Goal: Find specific page/section: Find specific page/section

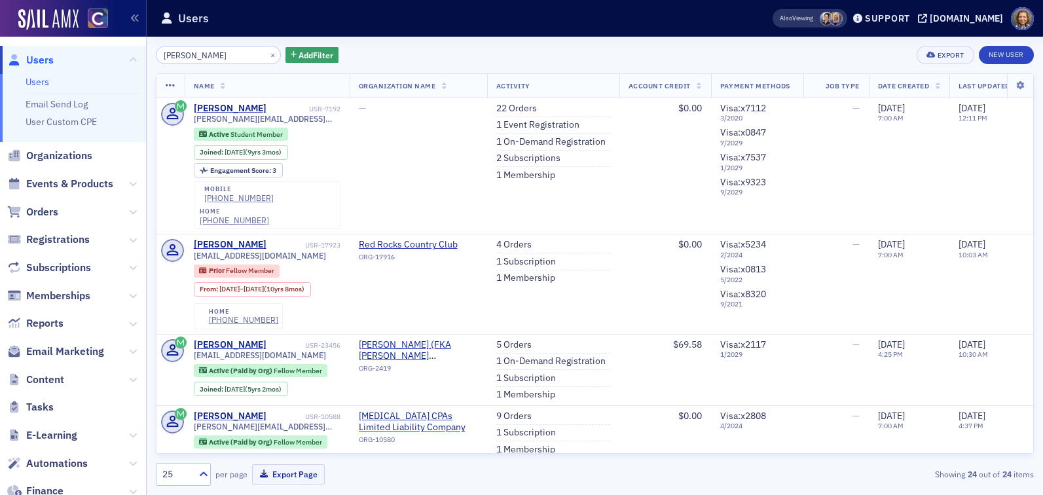
click at [0, 12] on html "Users Users Email Send Log User Custom CPE Organizations Events & Products Orde…" at bounding box center [521, 247] width 1043 height 495
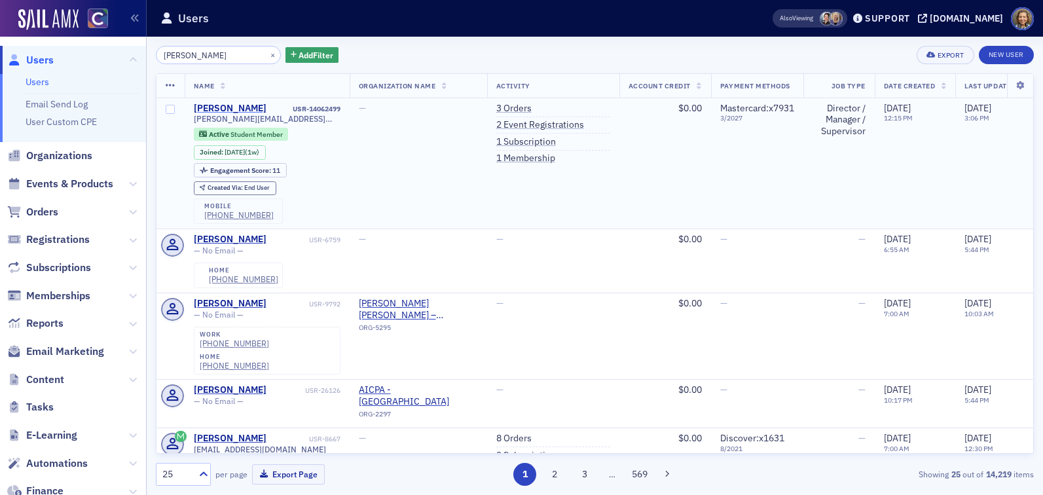
type input "[PERSON_NAME]"
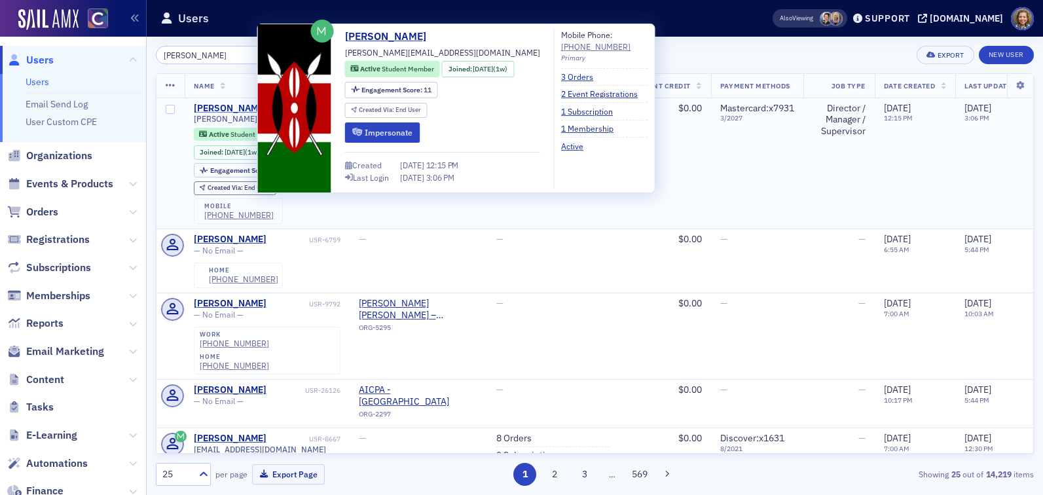
click at [226, 105] on div "[PERSON_NAME]" at bounding box center [230, 109] width 73 height 12
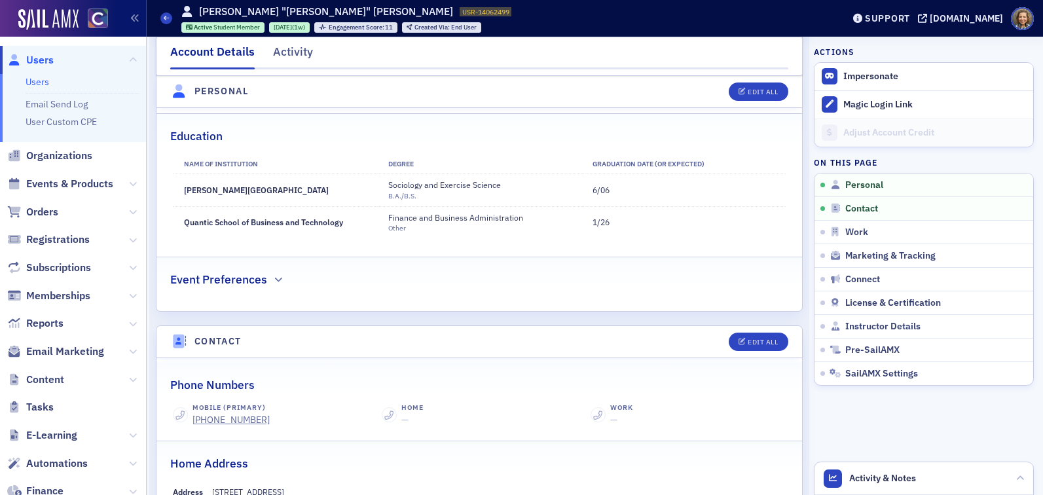
scroll to position [356, 0]
click at [58, 189] on span "Events & Products" at bounding box center [69, 184] width 87 height 14
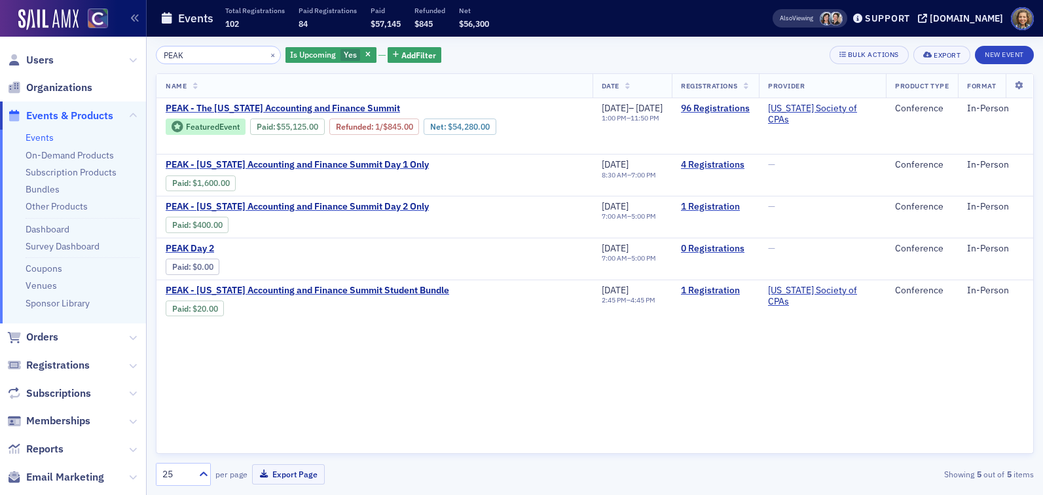
drag, startPoint x: 214, startPoint y: 54, endPoint x: 96, endPoint y: 27, distance: 121.7
click at [96, 45] on div "Users Organizations Events & Products Events On-Demand Products Subscription Pr…" at bounding box center [521, 247] width 1043 height 495
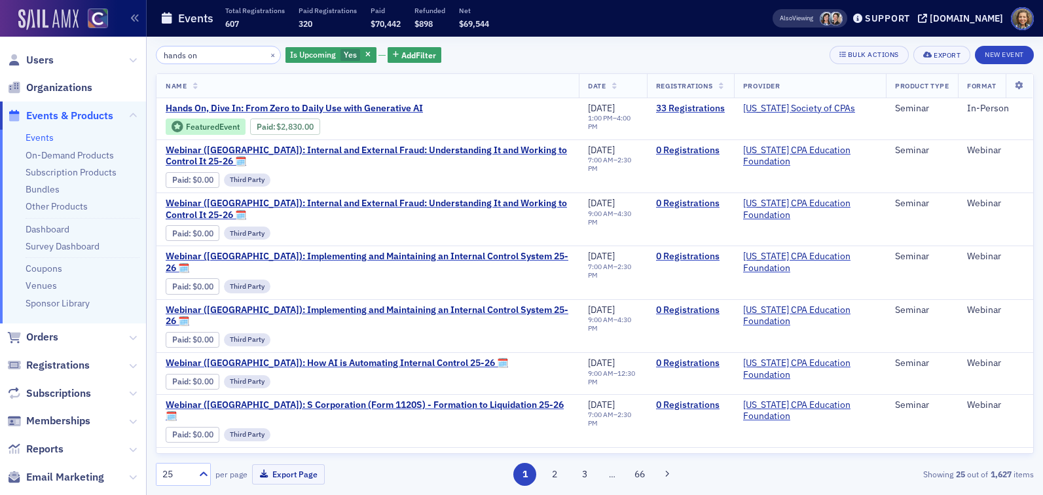
drag, startPoint x: 220, startPoint y: 52, endPoint x: 21, endPoint y: 16, distance: 202.4
click at [22, 23] on div "Users Organizations Events & Products Events On-Demand Products Subscription Pr…" at bounding box center [521, 247] width 1043 height 495
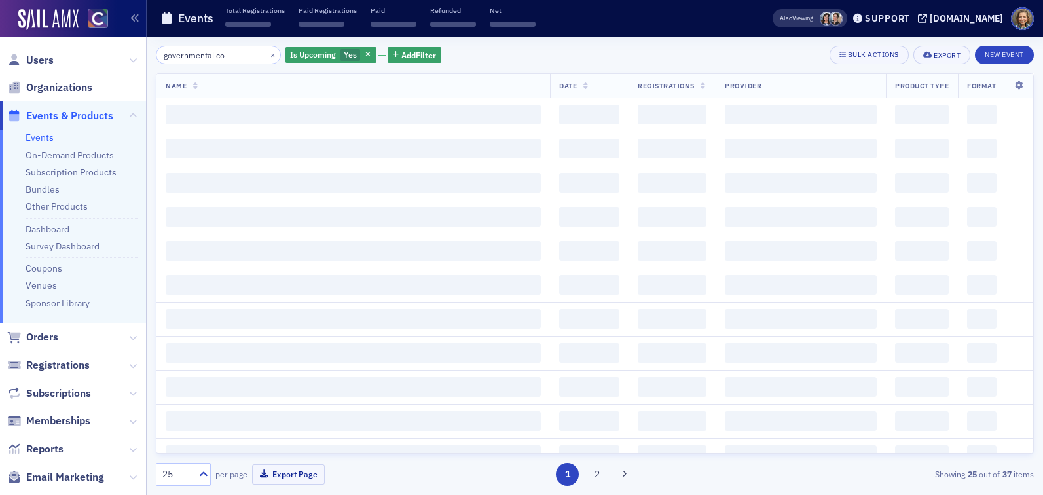
type input "governmental con"
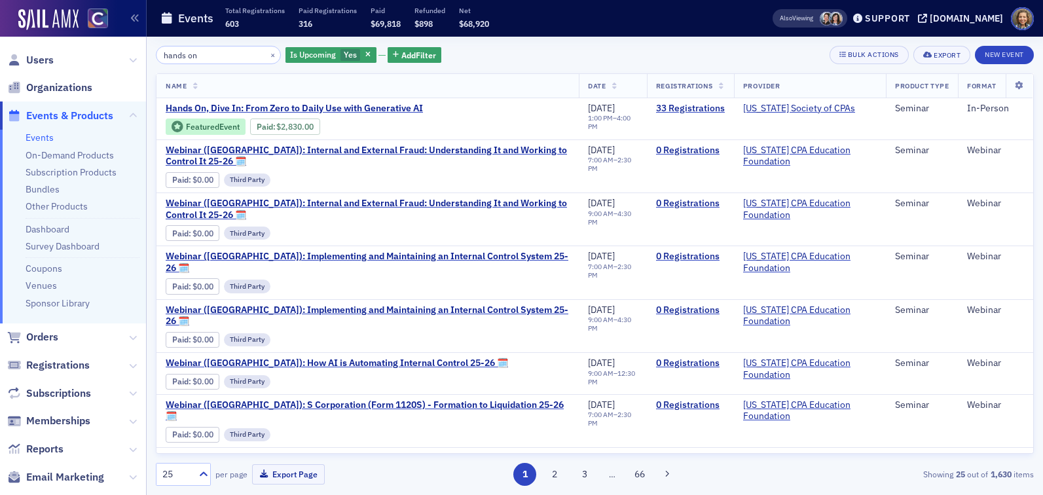
click at [225, 58] on input "hands on" at bounding box center [218, 55] width 125 height 18
click at [45, 60] on span "Users" at bounding box center [40, 60] width 28 height 14
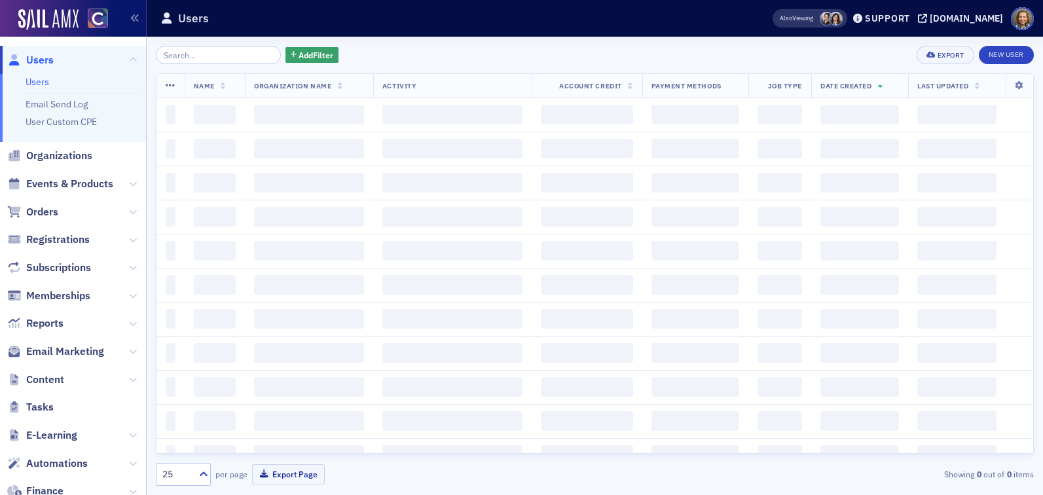
click at [221, 52] on input "search" at bounding box center [218, 55] width 125 height 18
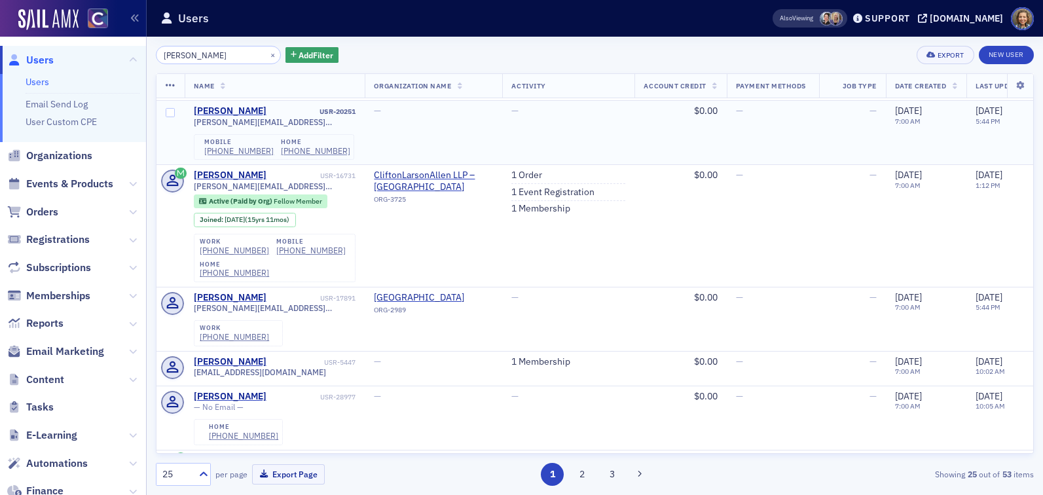
scroll to position [265, 0]
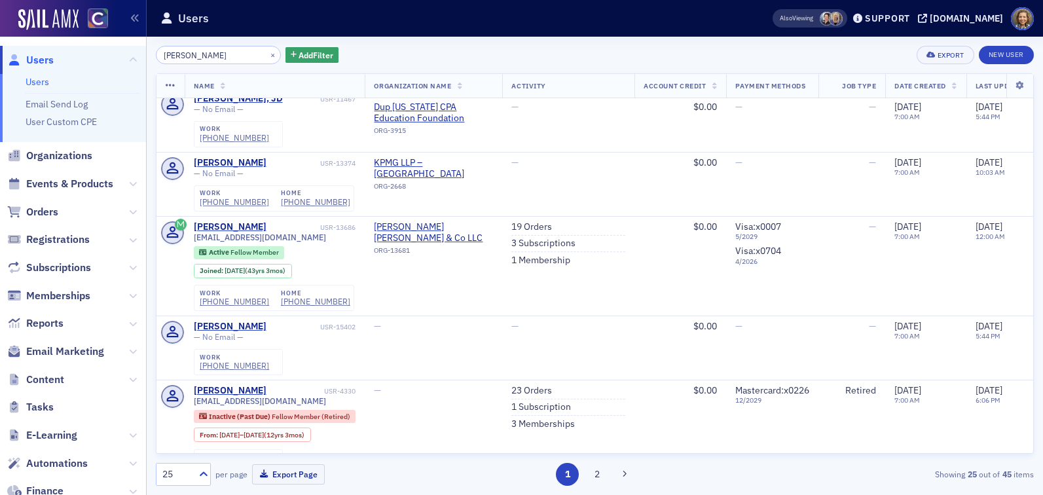
scroll to position [778, 0]
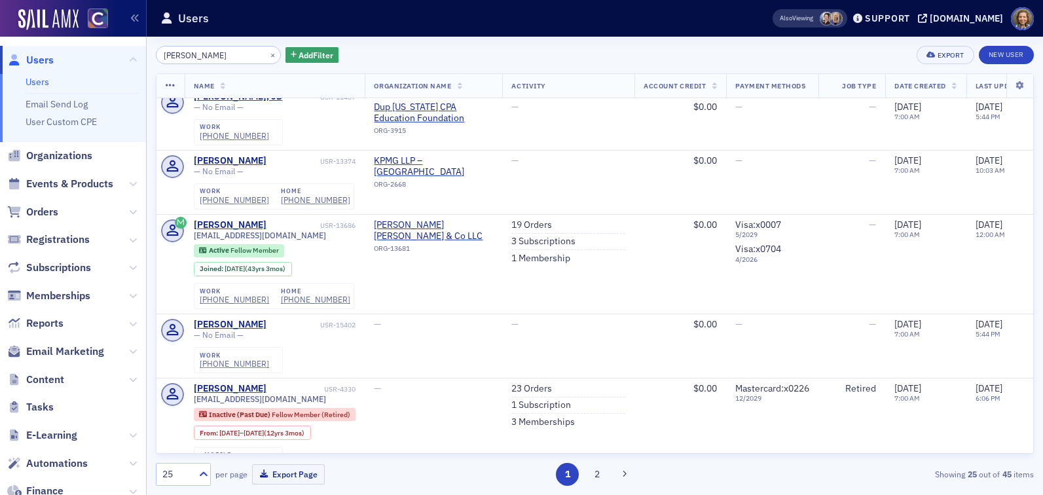
type input "Margaret"
